Goal: Obtain resource: Download file/media

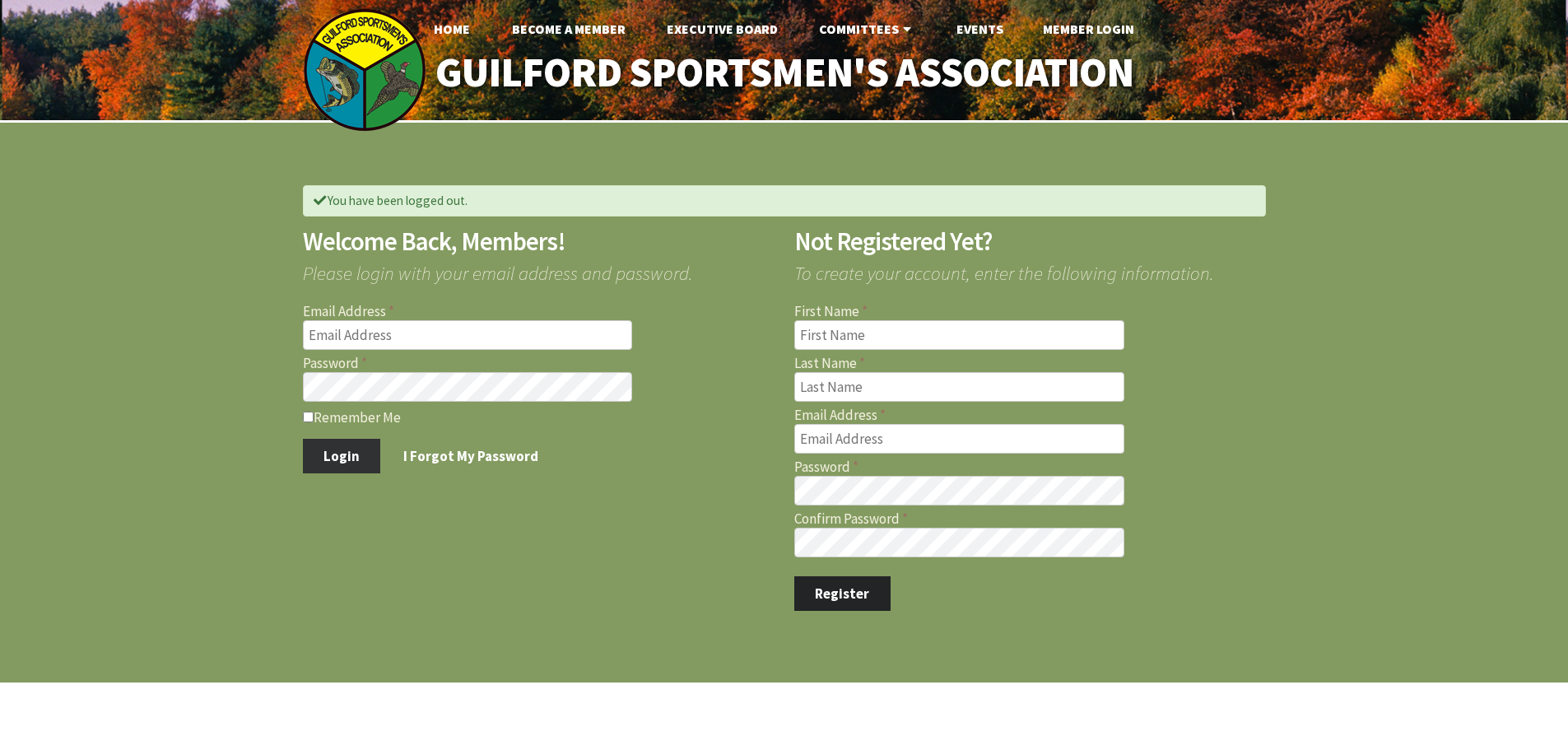
type input "[EMAIL_ADDRESS][DOMAIN_NAME]"
click at [348, 455] on button "Login" at bounding box center [342, 456] width 79 height 35
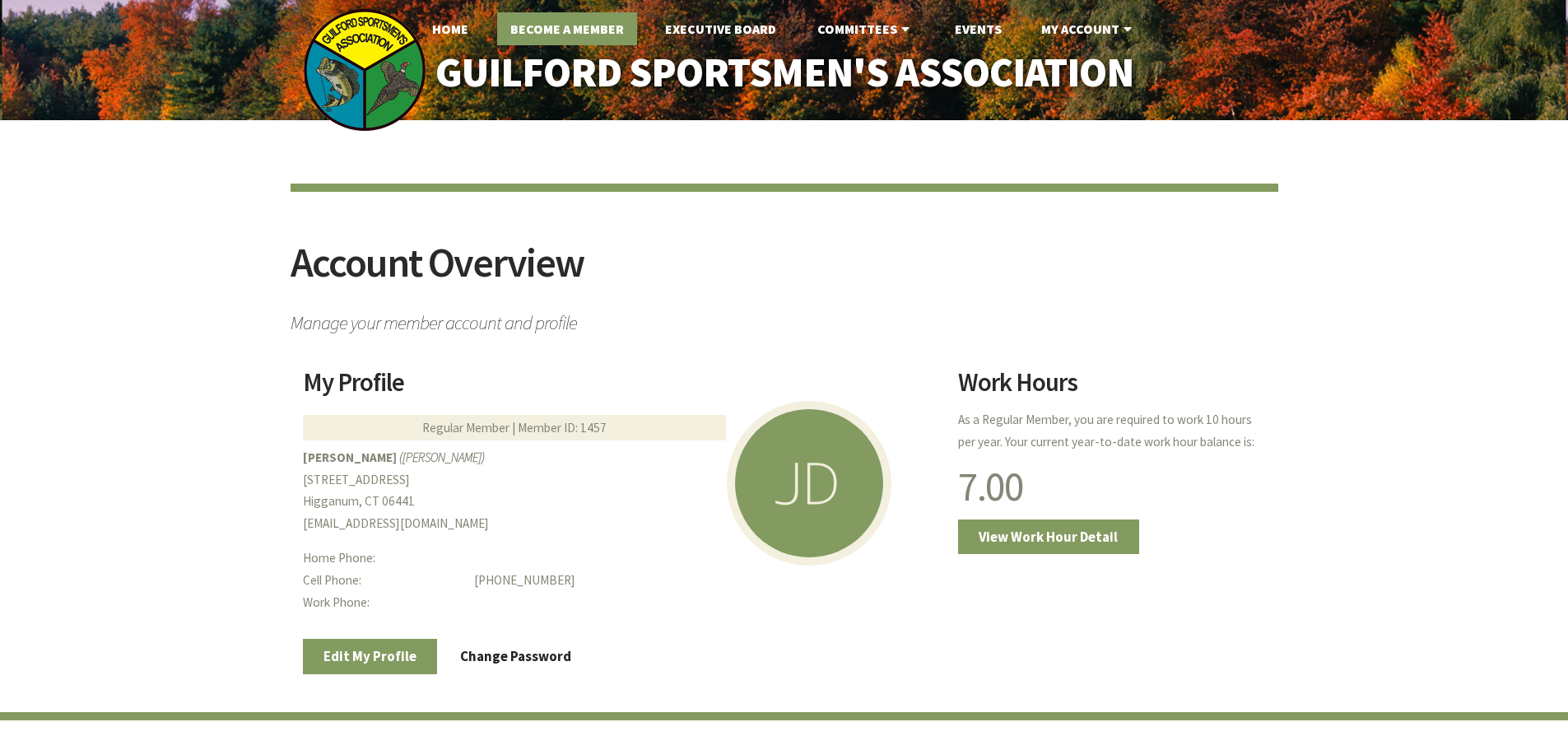
click at [545, 34] on link "Become A Member" at bounding box center [566, 29] width 140 height 33
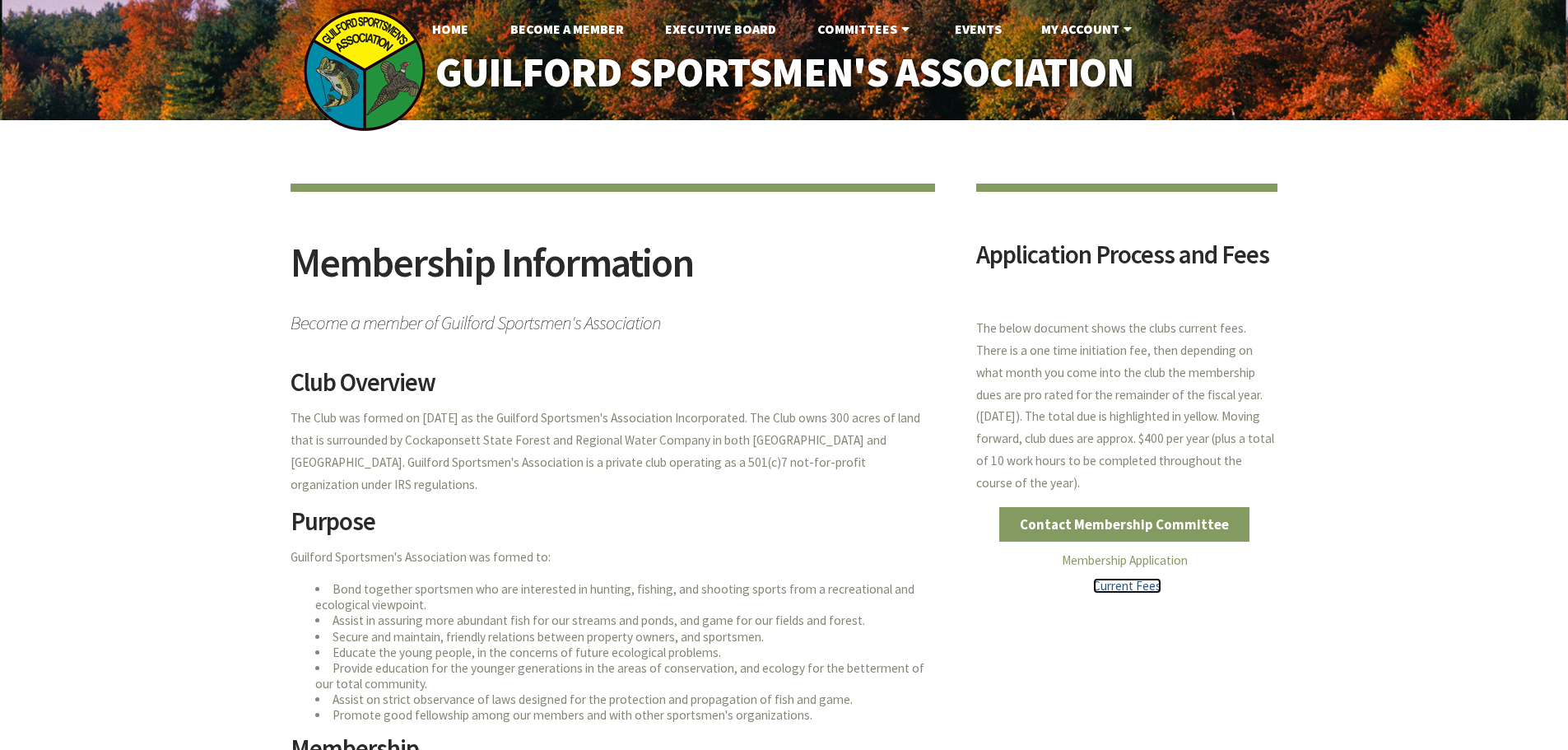
click at [1118, 583] on link "Current Fees" at bounding box center [1127, 586] width 68 height 16
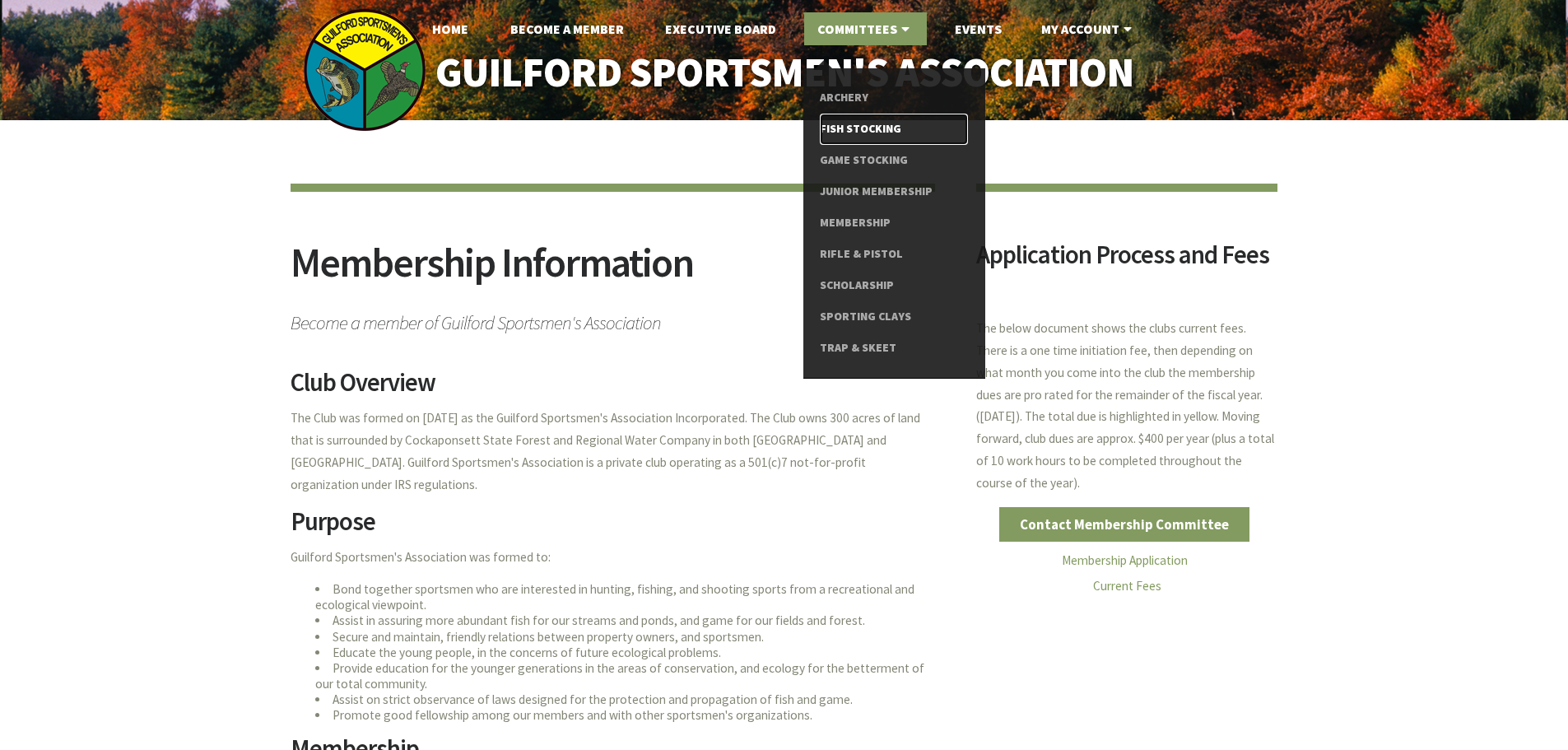
click at [889, 131] on link "Fish Stocking" at bounding box center [892, 129] width 147 height 31
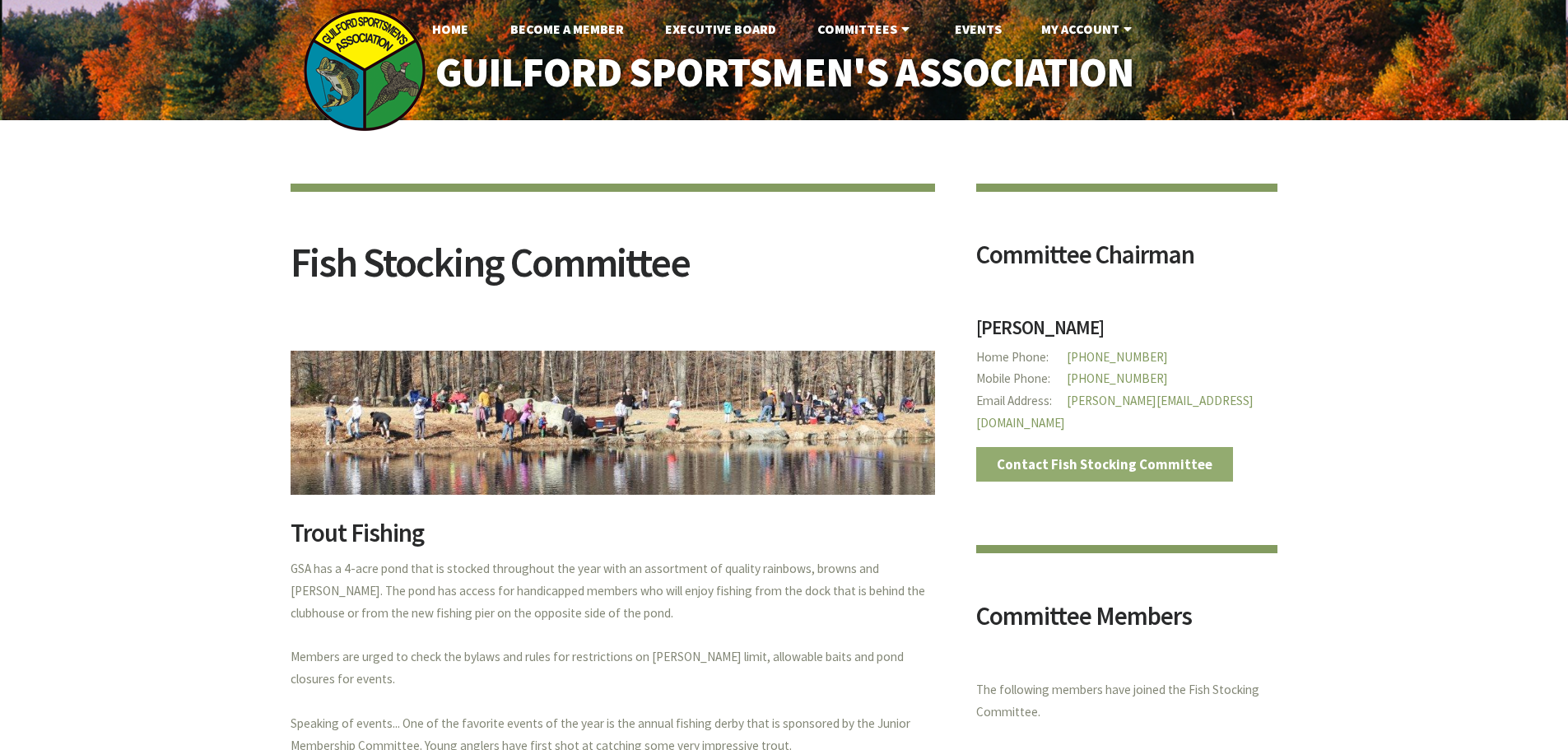
click at [1041, 454] on link "Contact Fish Stocking Committee" at bounding box center [1105, 464] width 258 height 35
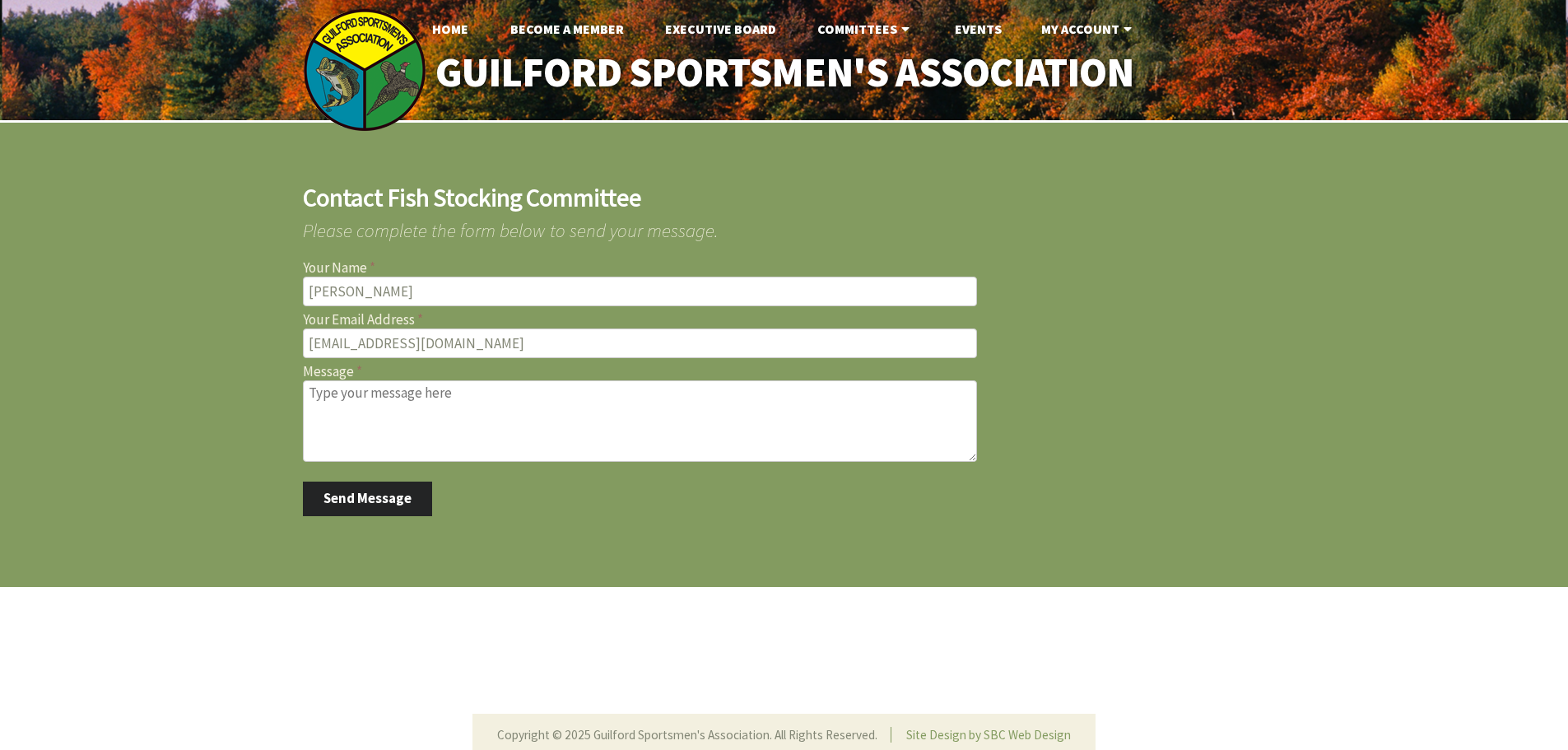
click at [359, 399] on textarea "Message" at bounding box center [640, 420] width 674 height 81
type textarea "Hi, I am available to help if any assistance is needed on the upcoming fish sto…"
click at [370, 501] on button "Send Message" at bounding box center [368, 499] width 130 height 35
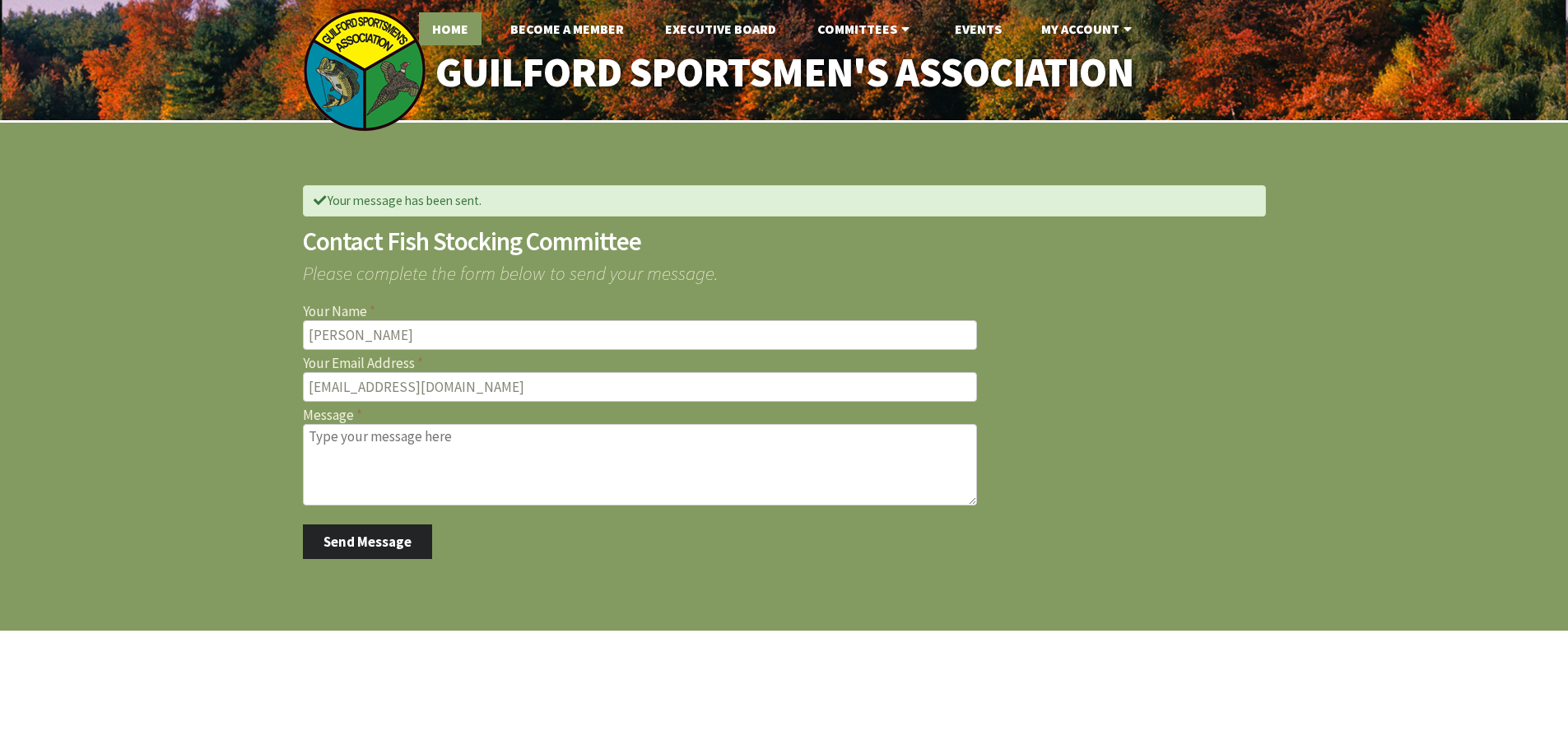
click at [442, 29] on link "Home" at bounding box center [450, 29] width 62 height 33
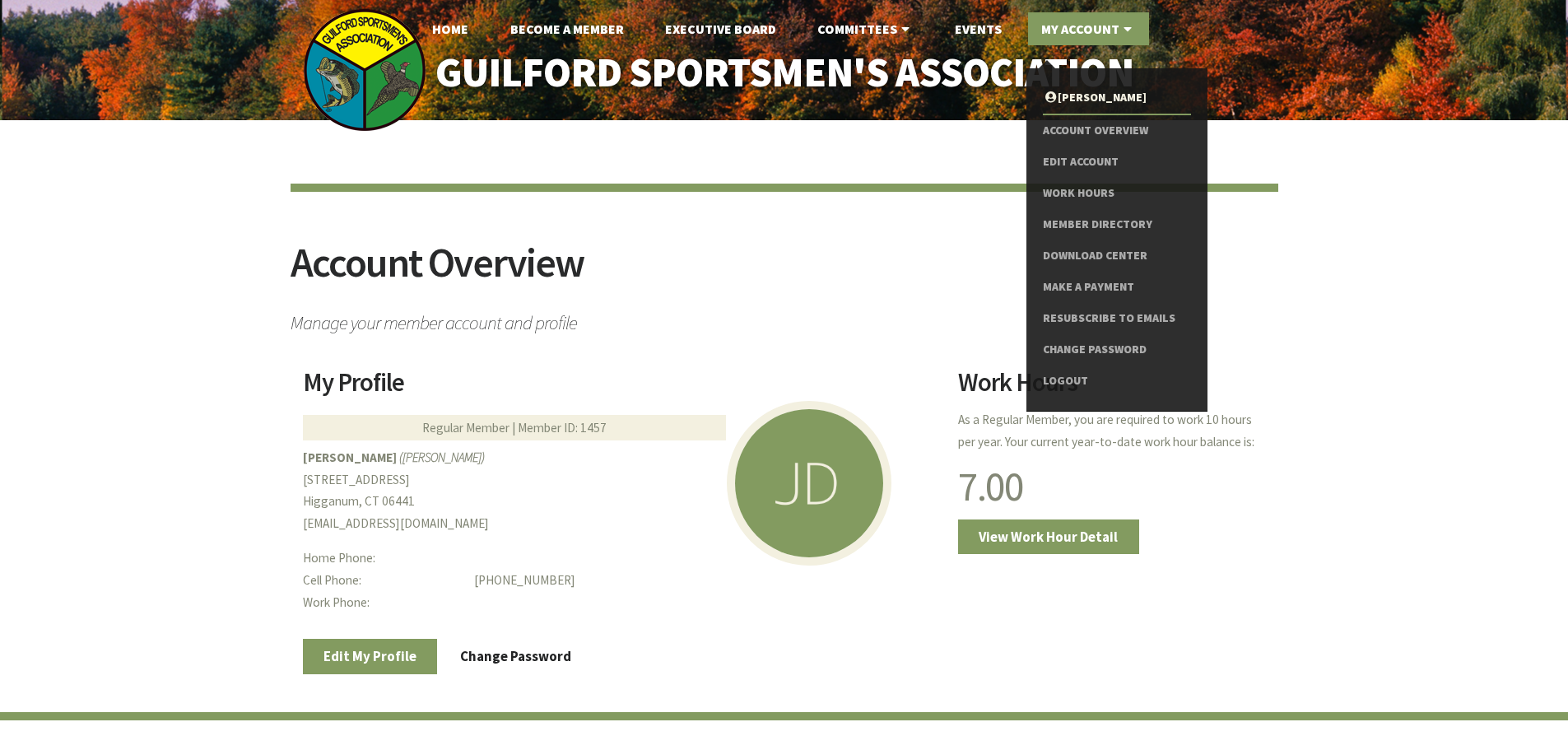
click at [1128, 28] on icon at bounding box center [1127, 28] width 16 height 13
drag, startPoint x: 0, startPoint y: 0, endPoint x: 1128, endPoint y: 28, distance: 1128.3
click at [1128, 28] on icon at bounding box center [1127, 28] width 16 height 13
click at [1104, 252] on link "Download Center" at bounding box center [1116, 256] width 147 height 31
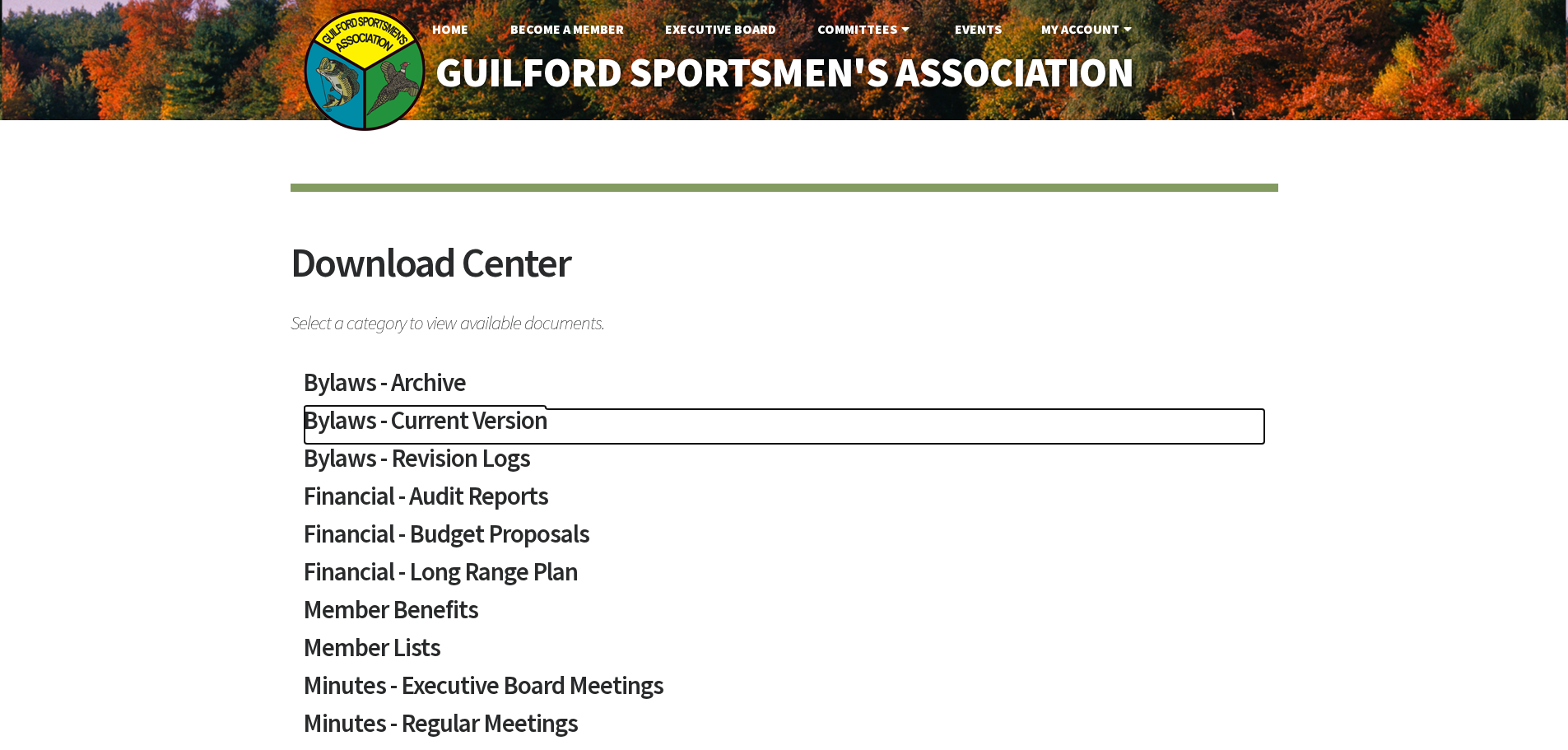
click at [327, 419] on h2 "Bylaws - Current Version" at bounding box center [784, 426] width 963 height 37
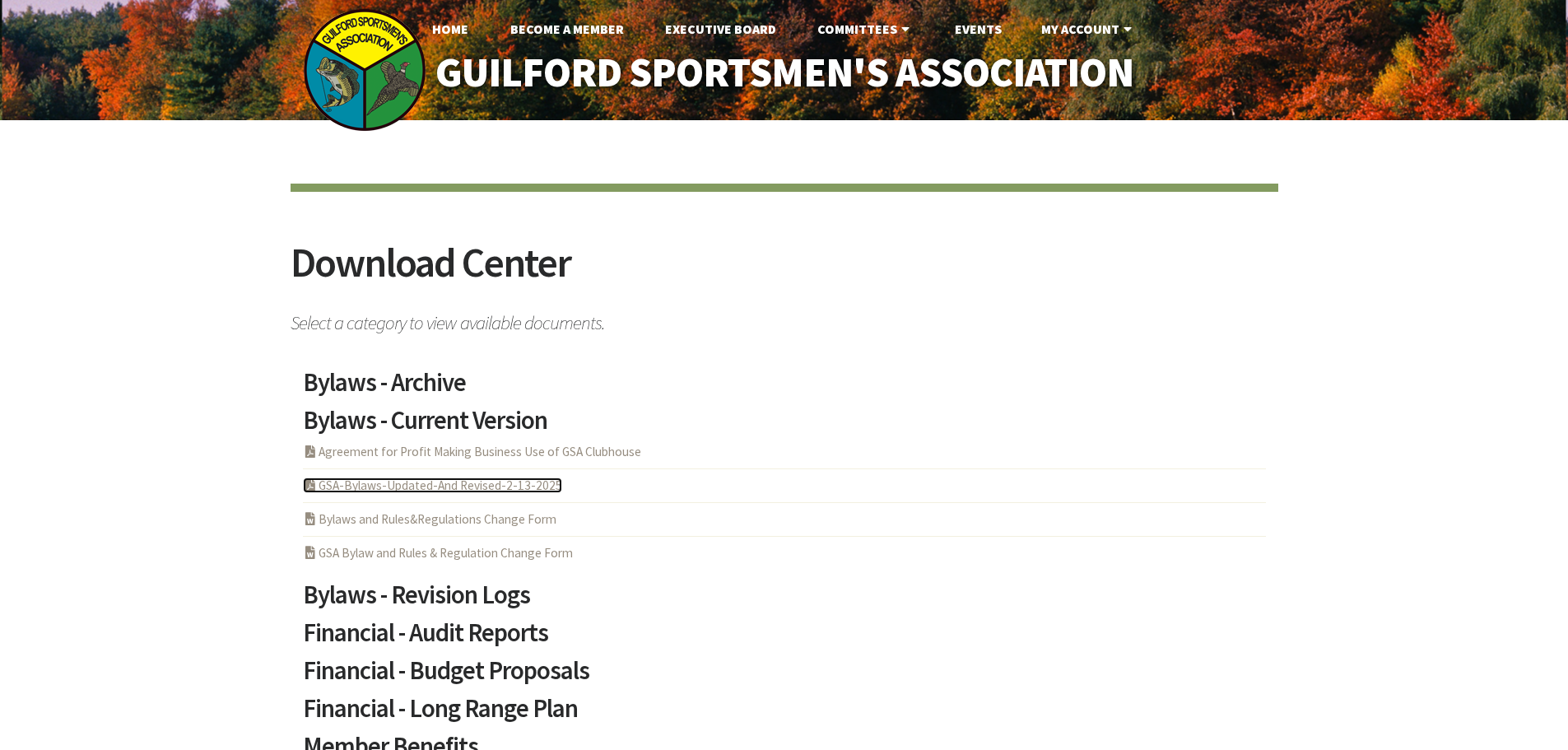
click at [348, 486] on link "PDF Acrobat Document GSA-Bylaws-Updated-And Revised-2-13-2025" at bounding box center [433, 485] width 259 height 16
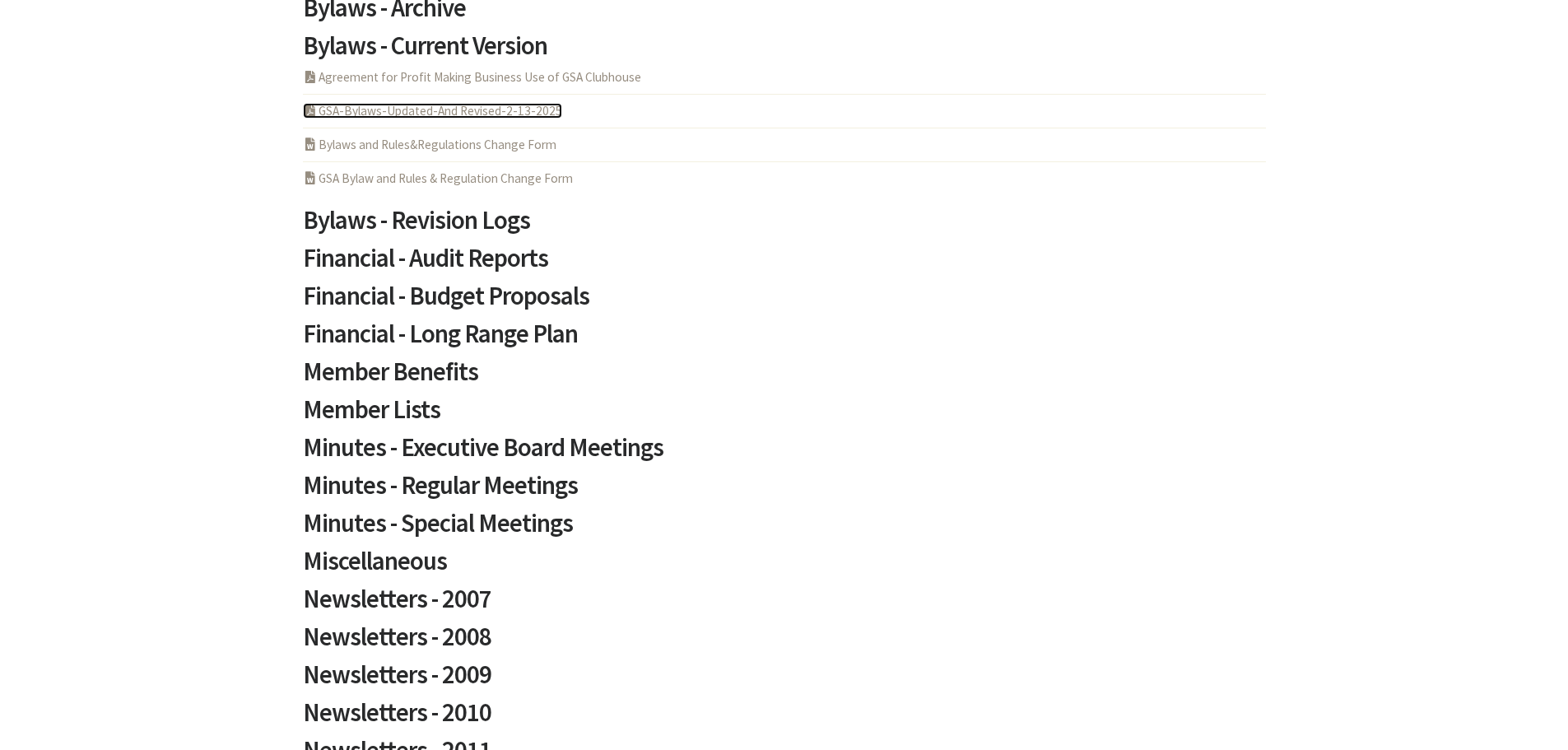
scroll to position [329, 0]
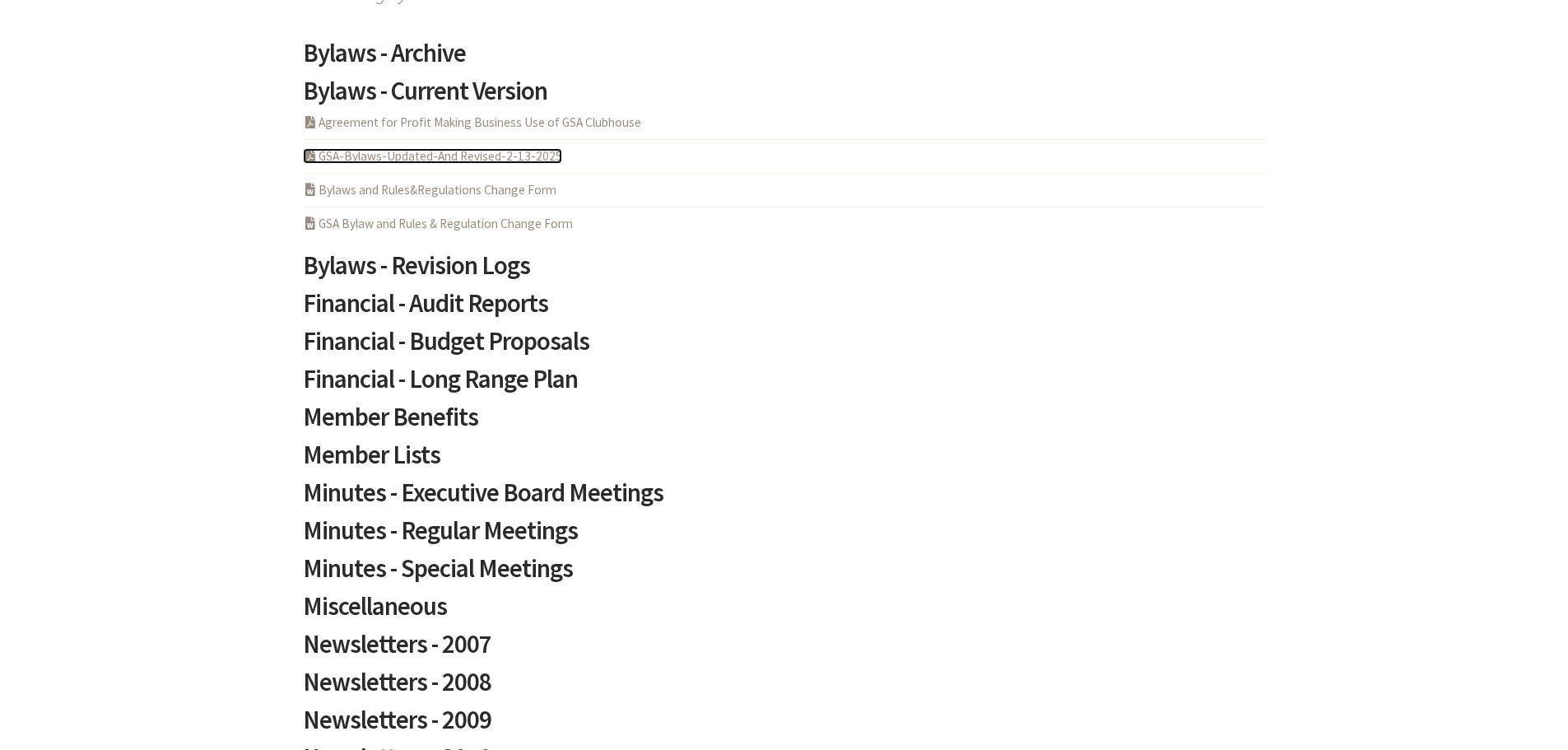
click at [479, 158] on link "PDF Acrobat Document GSA-Bylaws-Updated-And Revised-2-13-2025" at bounding box center [433, 155] width 259 height 16
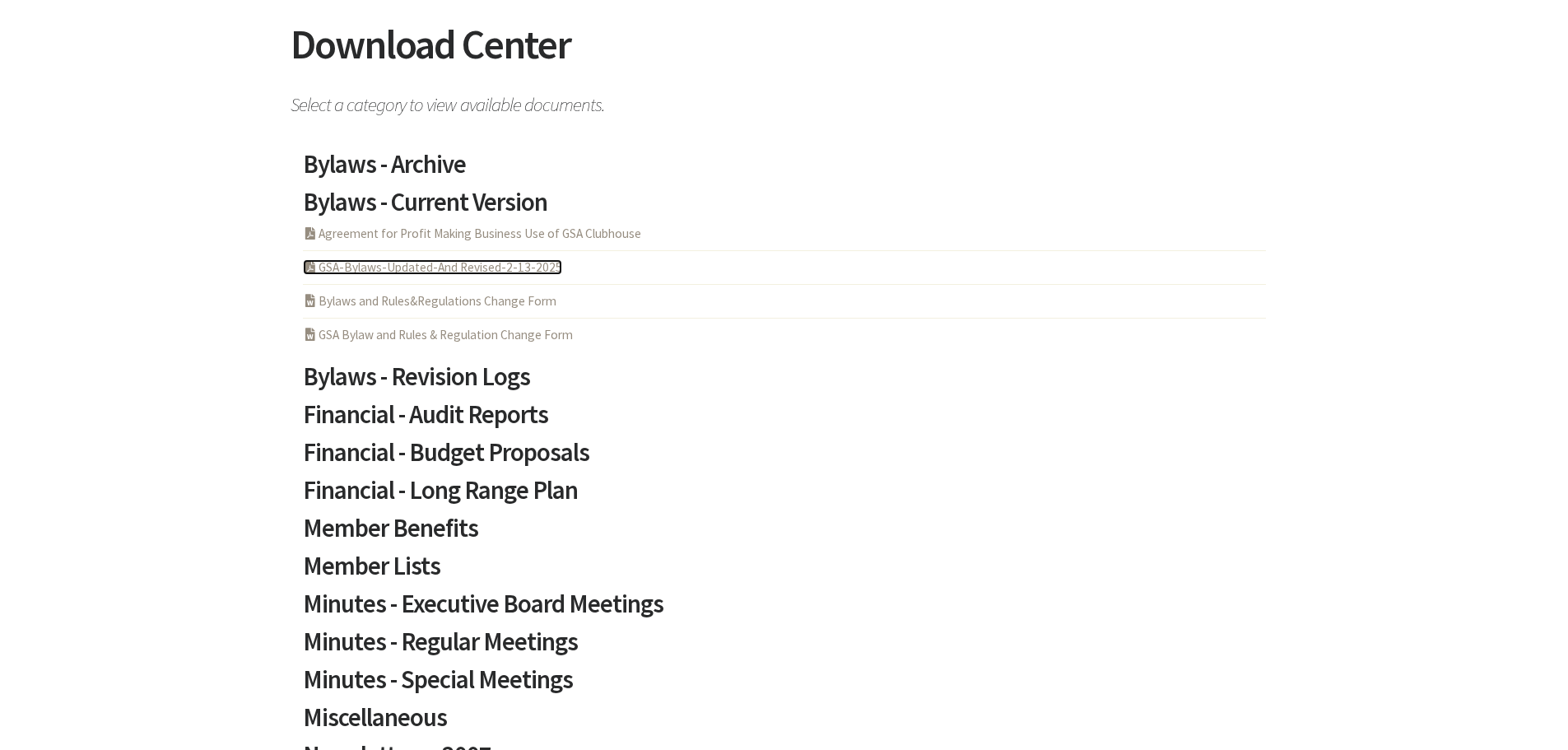
scroll to position [164, 0]
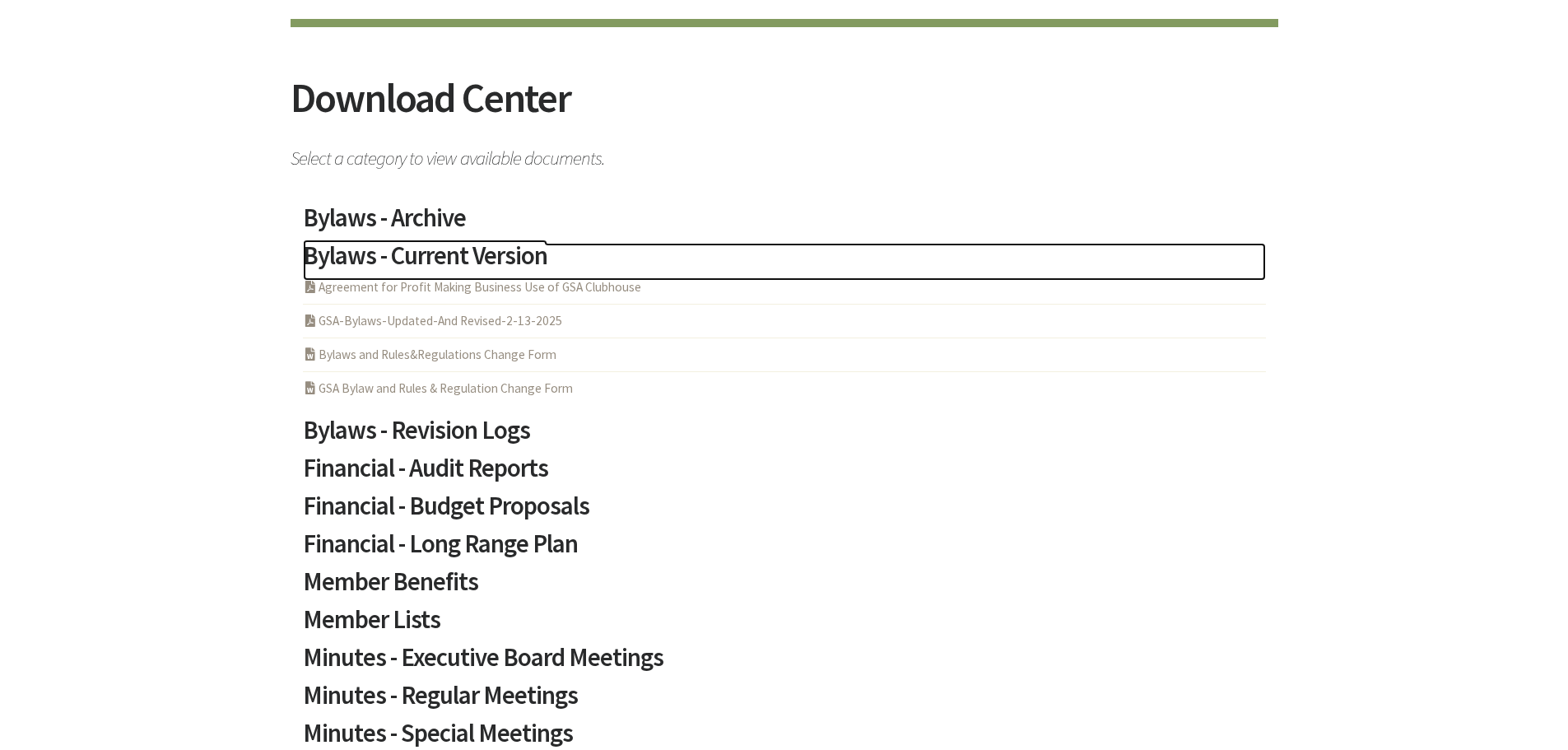
click at [460, 249] on h2 "Bylaws - Current Version" at bounding box center [784, 261] width 963 height 37
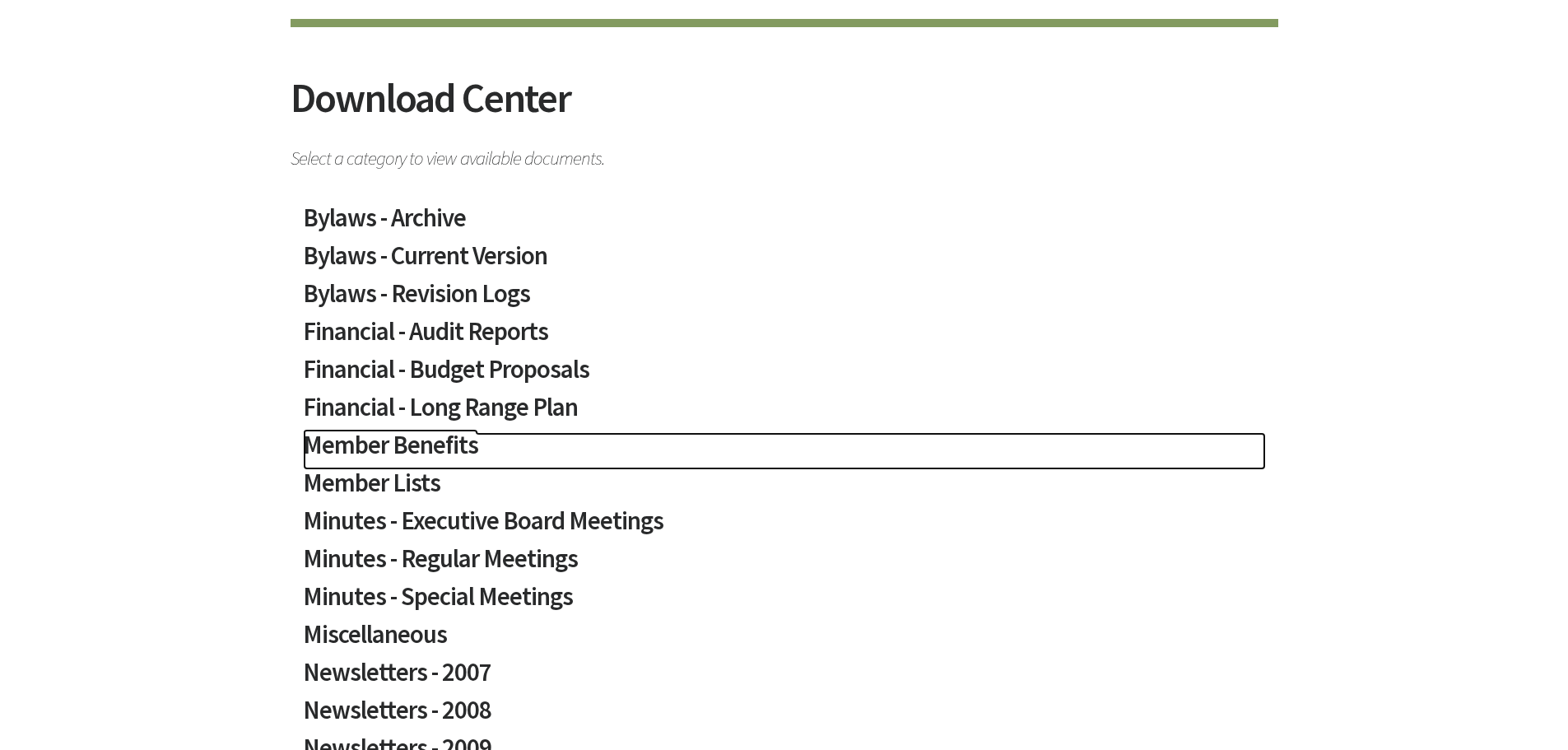
click at [408, 438] on h2 "Member Benefits" at bounding box center [784, 450] width 963 height 37
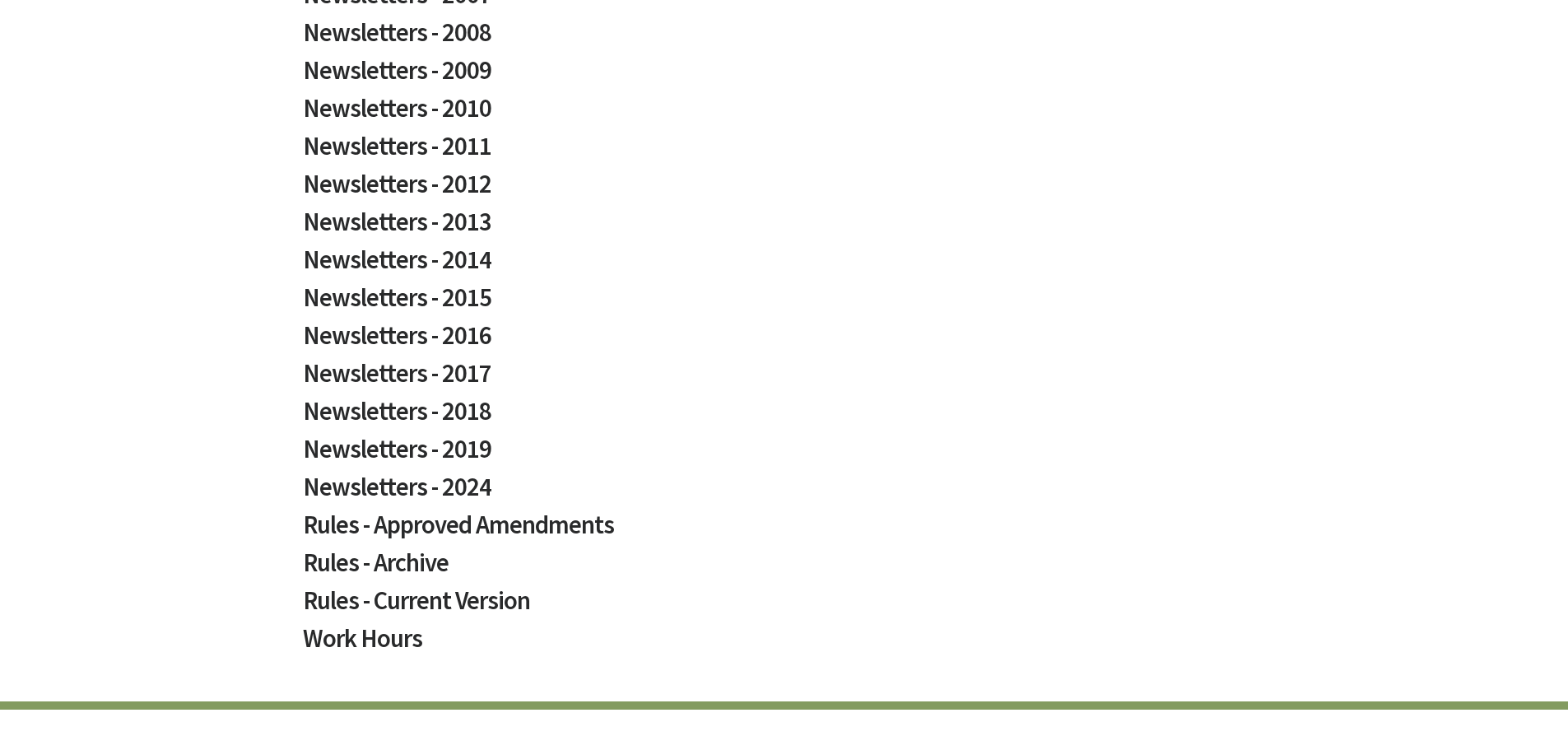
scroll to position [905, 0]
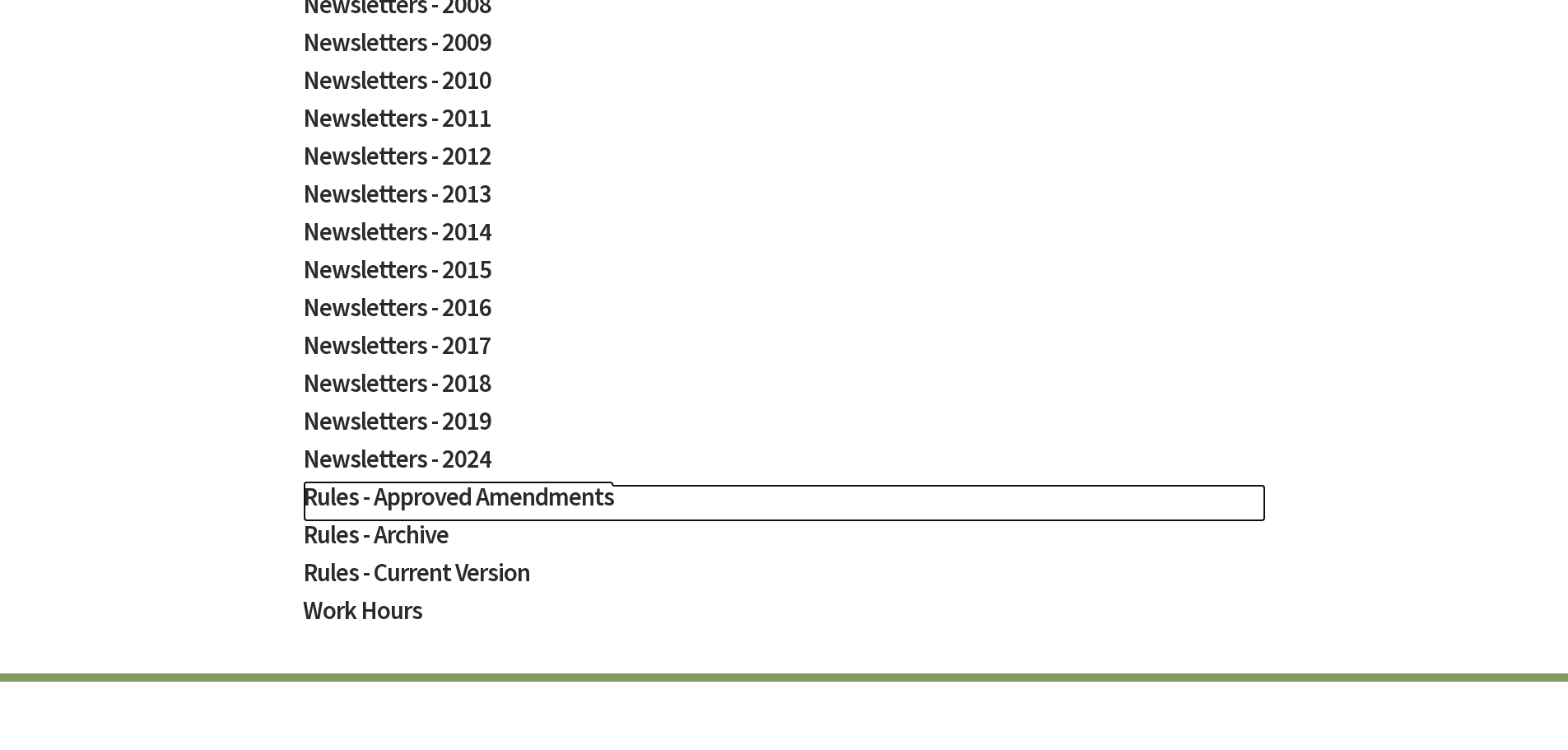
click at [408, 491] on h2 "Rules - Approved Amendments" at bounding box center [784, 502] width 963 height 37
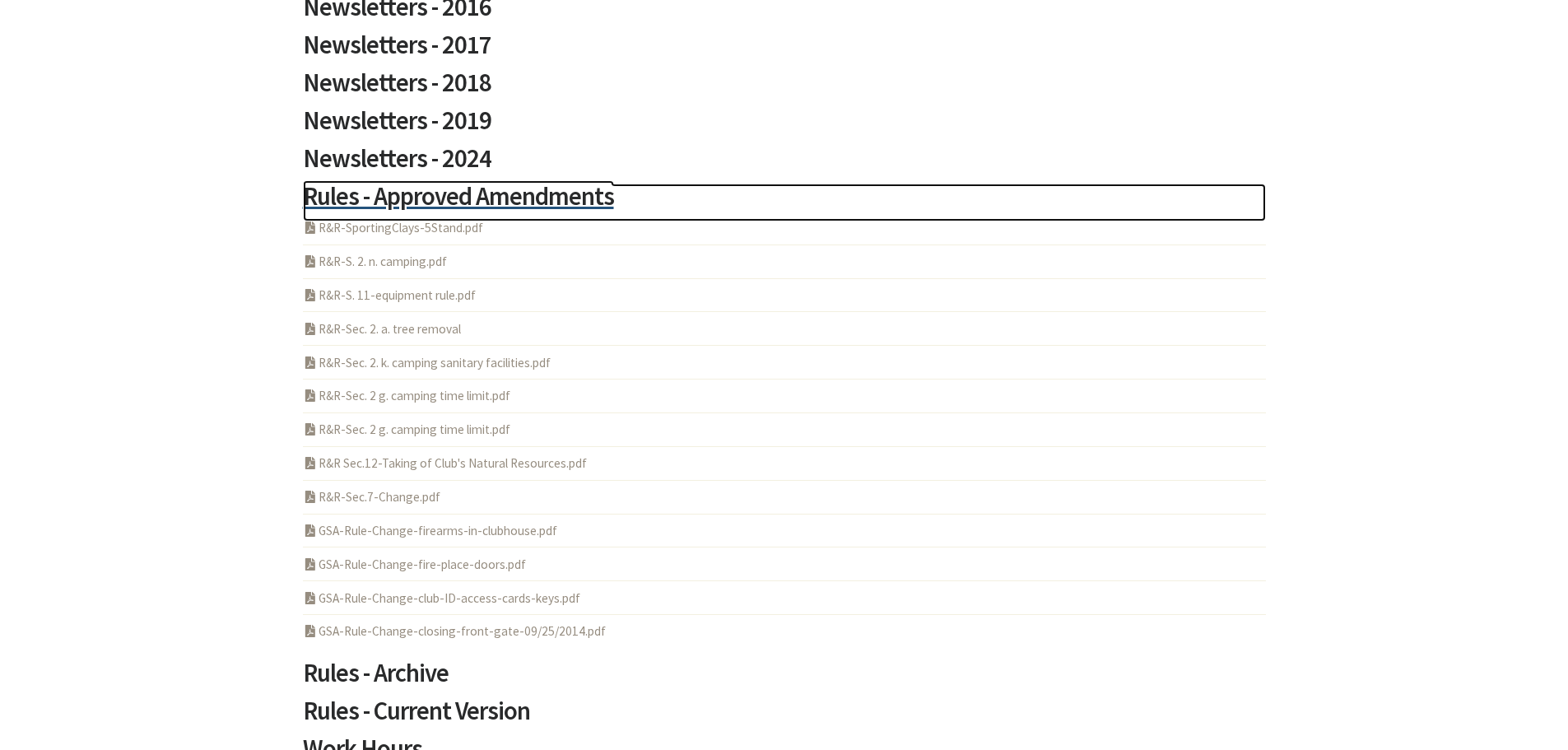
scroll to position [1235, 0]
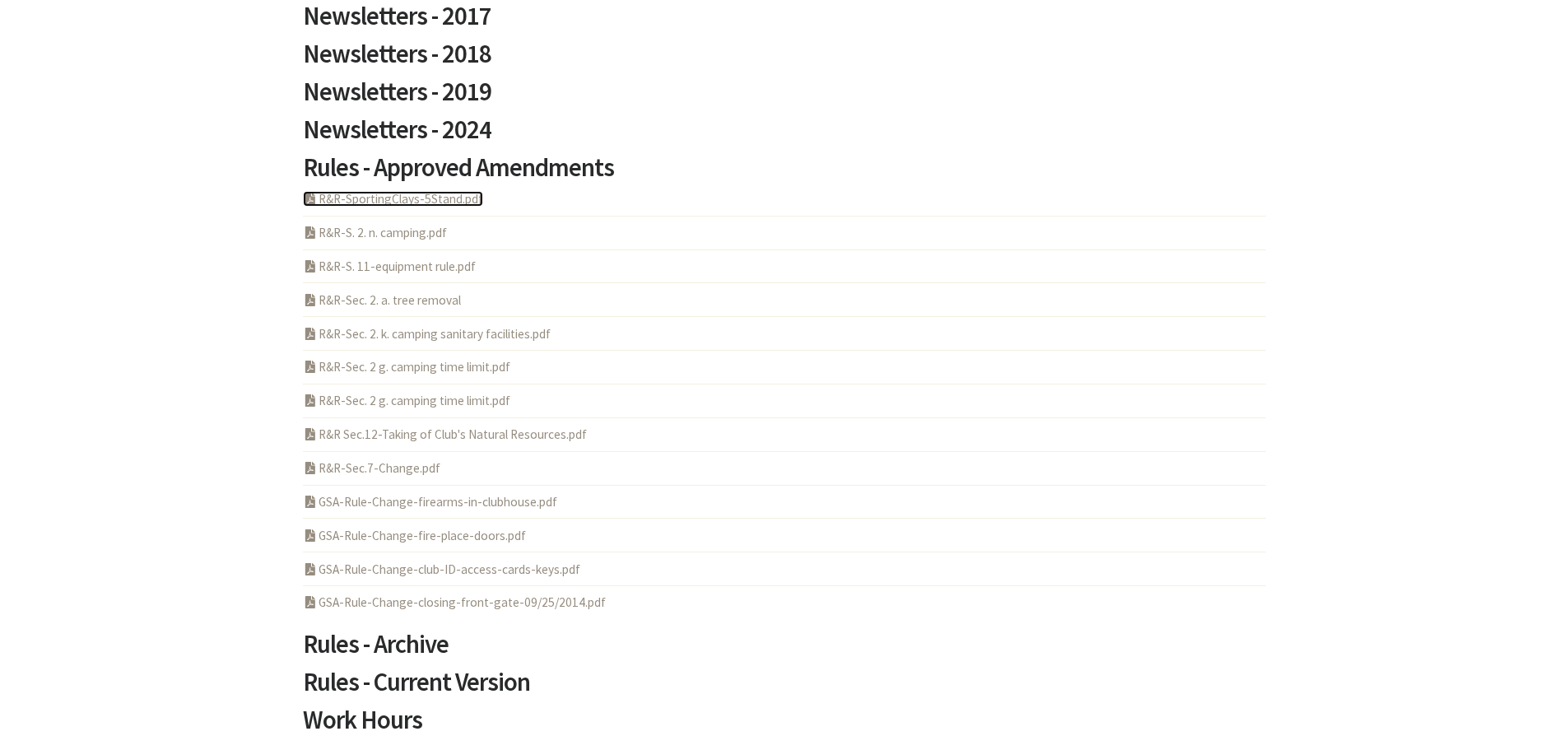
click at [379, 196] on link "PDF Acrobat Document R&R-SportingClays-5Stand.pdf" at bounding box center [393, 198] width 180 height 16
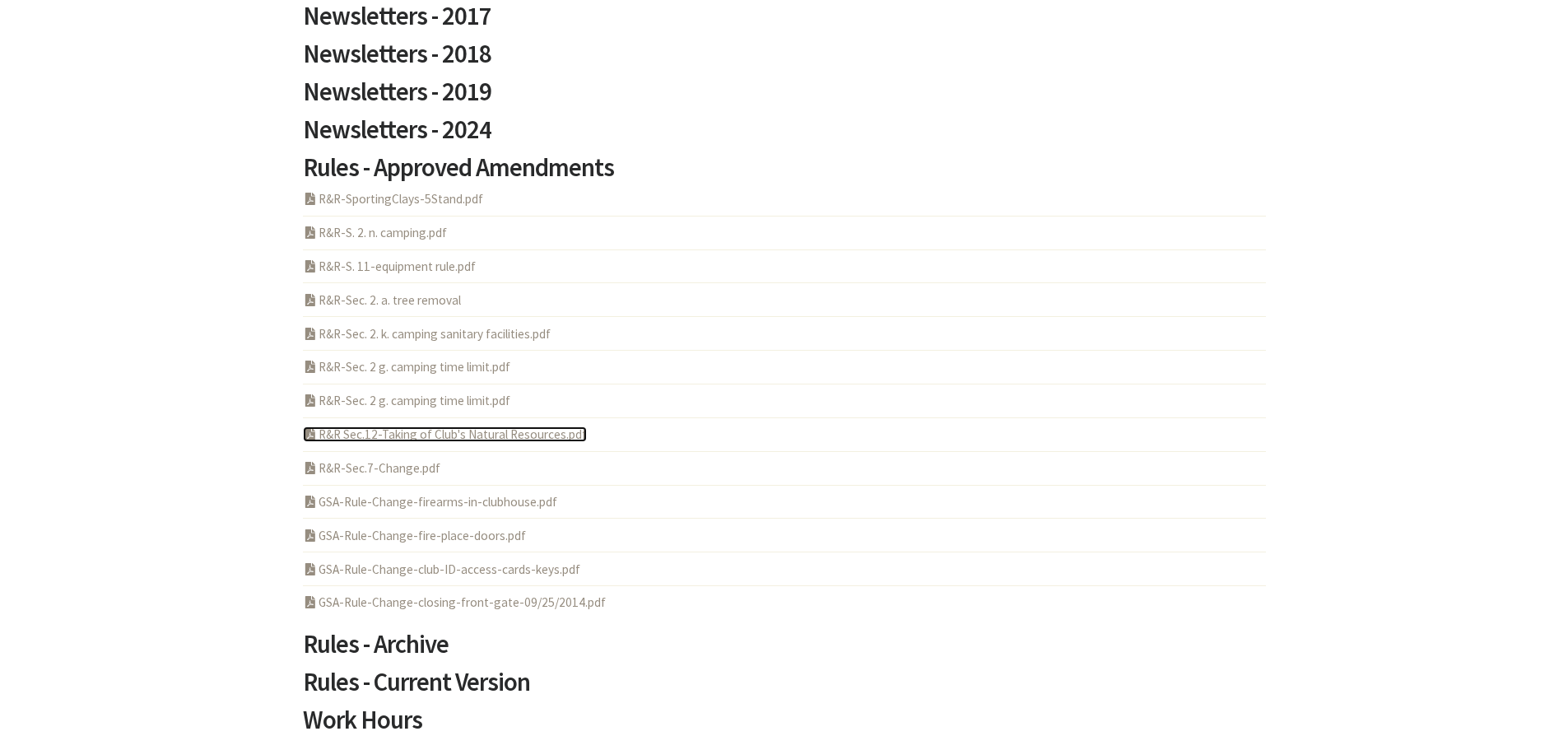
click at [506, 438] on link "PDF Acrobat Document R&R Sec.12-Taking of Club's Natural Resources.pdf" at bounding box center [445, 434] width 284 height 16
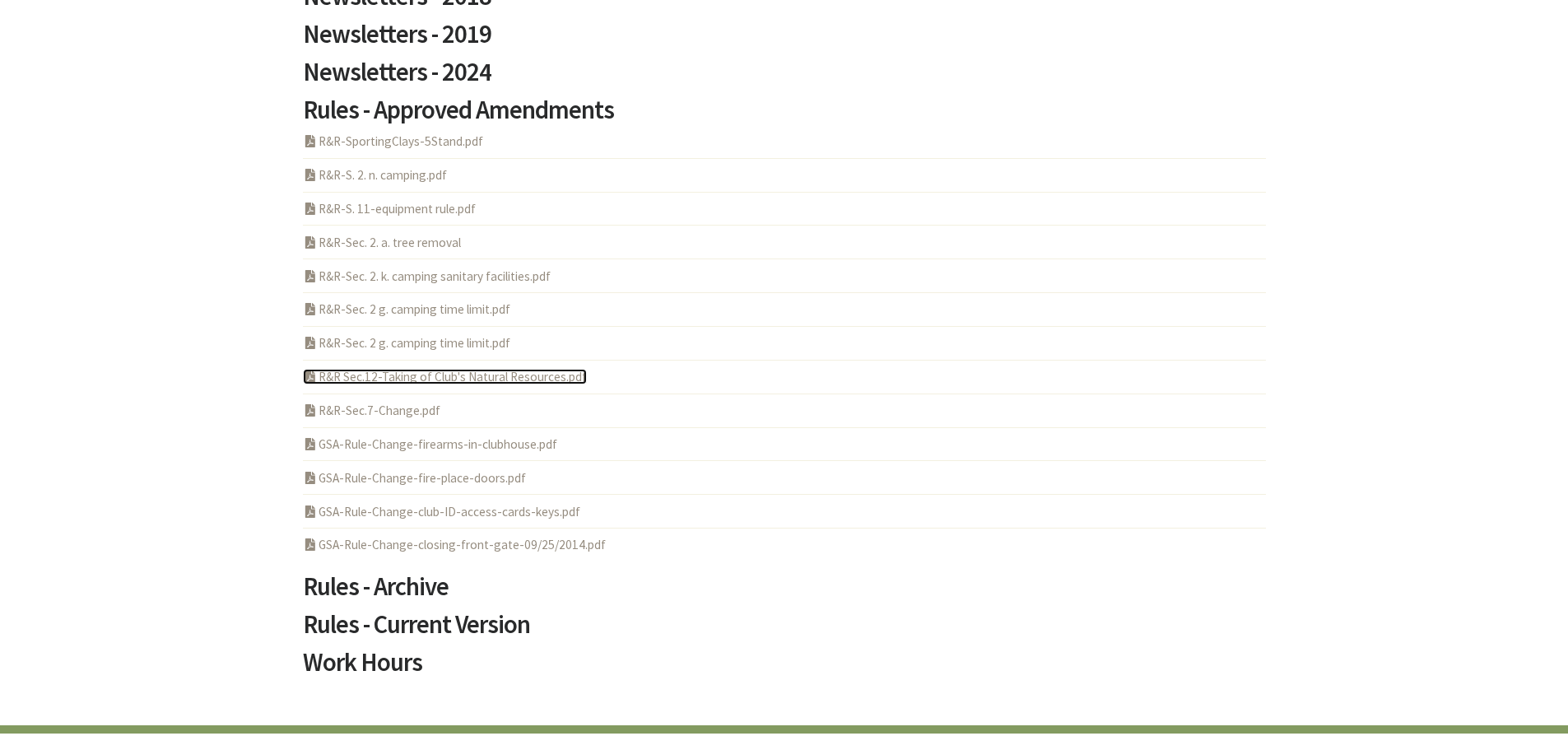
scroll to position [1400, 0]
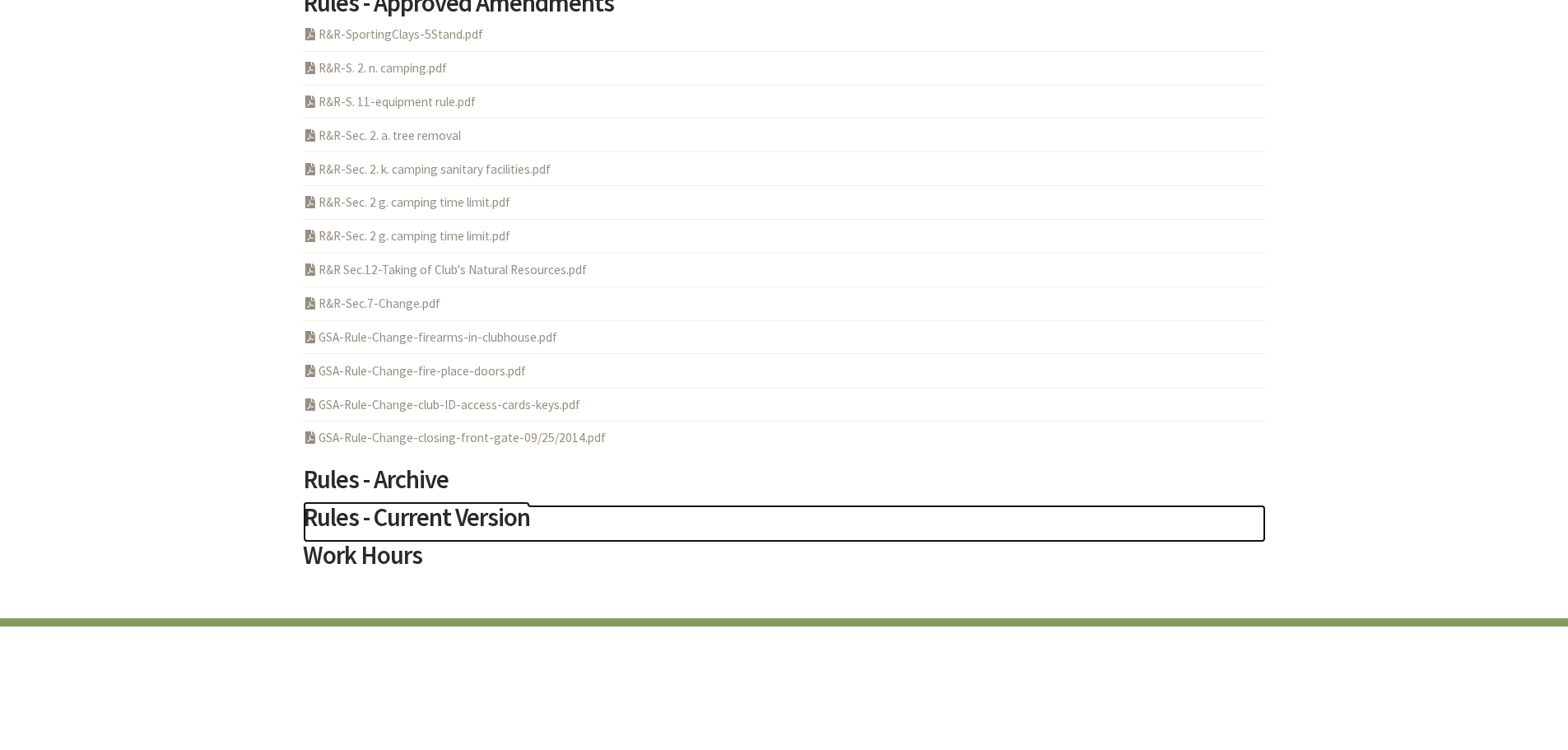
click at [448, 515] on h2 "Rules - Current Version" at bounding box center [784, 523] width 963 height 37
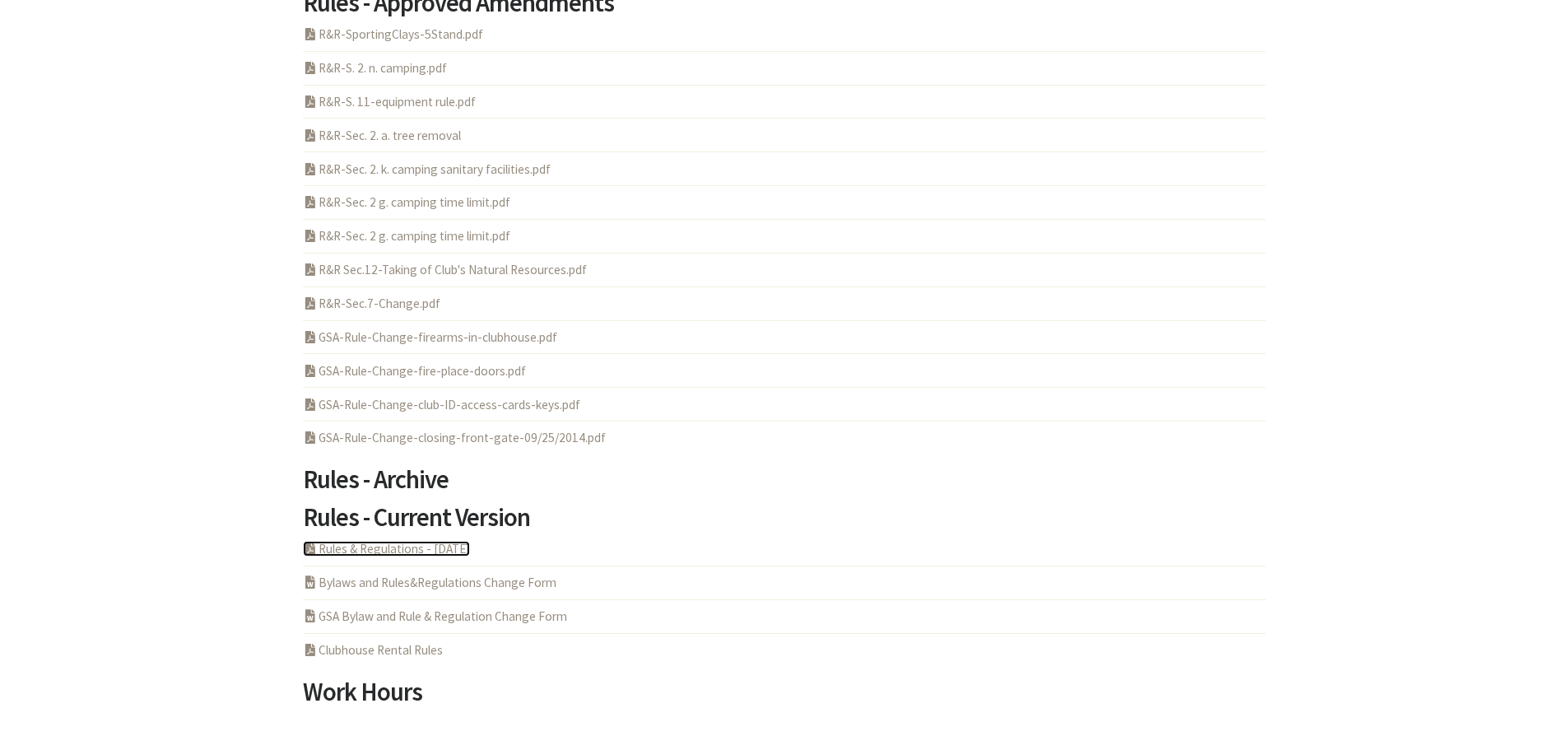
click at [358, 553] on link "PDF Acrobat Document Rules & Regulations - [DATE]" at bounding box center [386, 548] width 167 height 16
